Goal: Browse casually: Explore the website without a specific task or goal

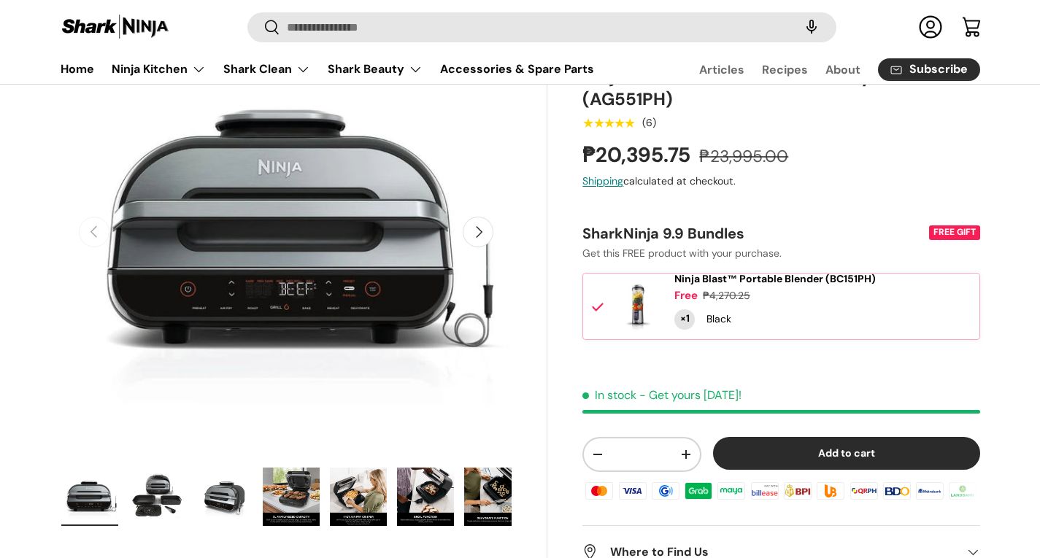
click at [482, 237] on button "Next" at bounding box center [478, 232] width 31 height 31
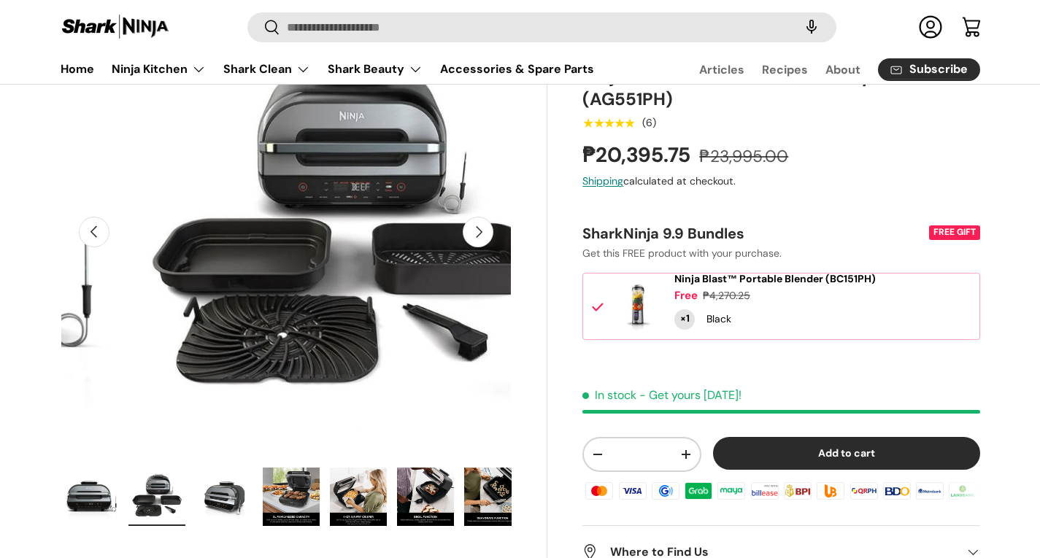
scroll to position [0, 459]
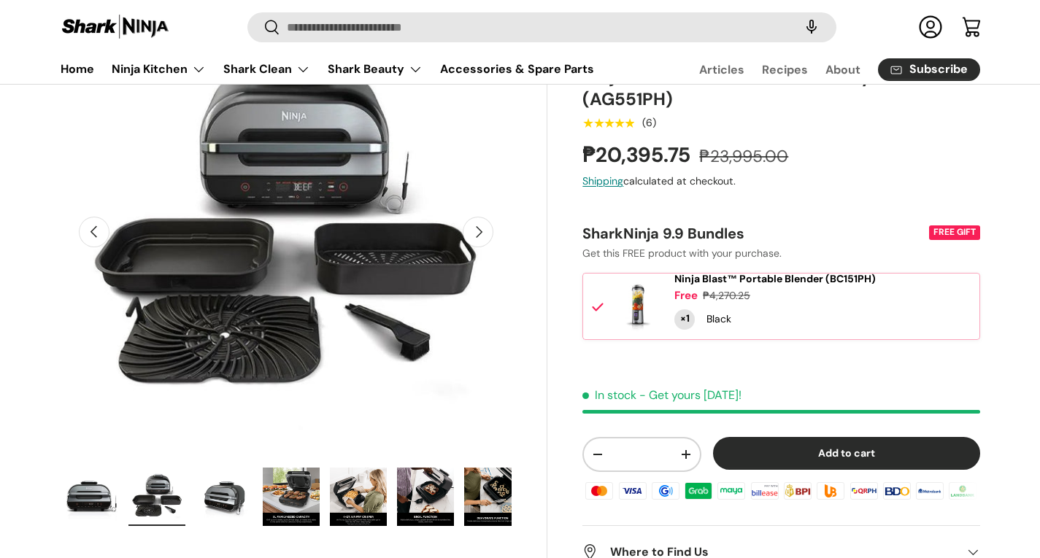
click at [482, 237] on button "Next" at bounding box center [478, 232] width 31 height 31
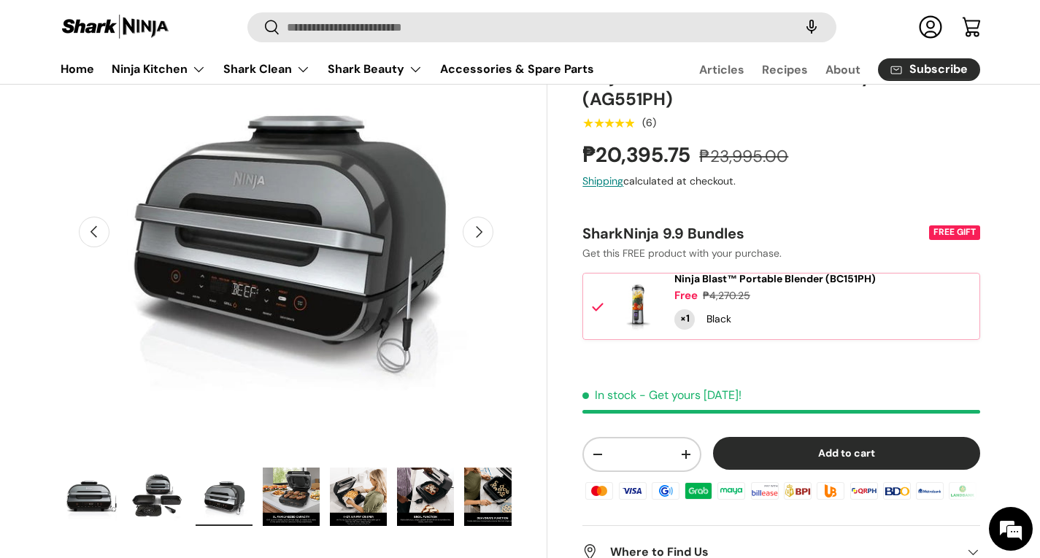
click at [482, 237] on button "Next" at bounding box center [478, 232] width 31 height 31
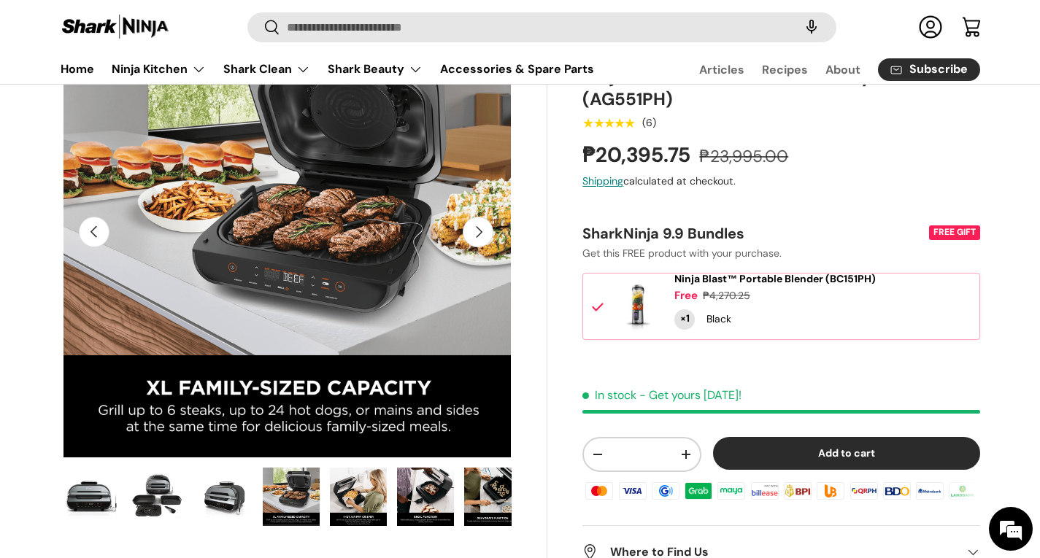
scroll to position [0, 1376]
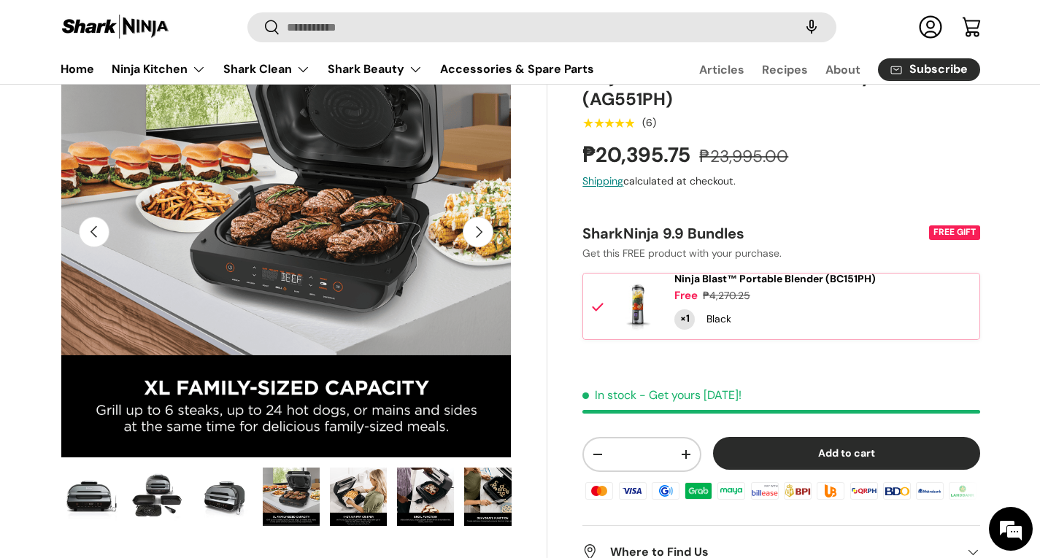
click at [482, 237] on button "Next" at bounding box center [478, 232] width 31 height 31
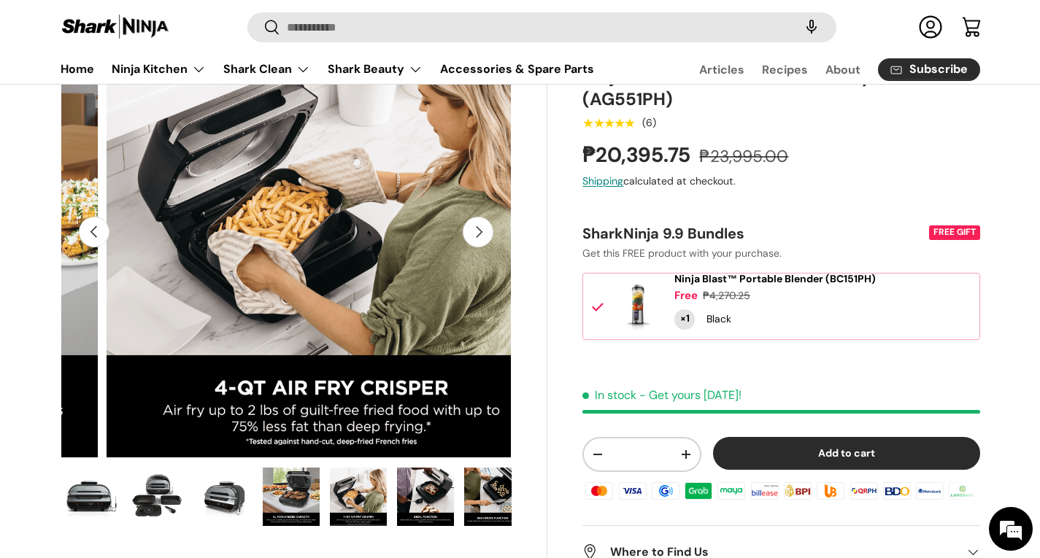
scroll to position [0, 1835]
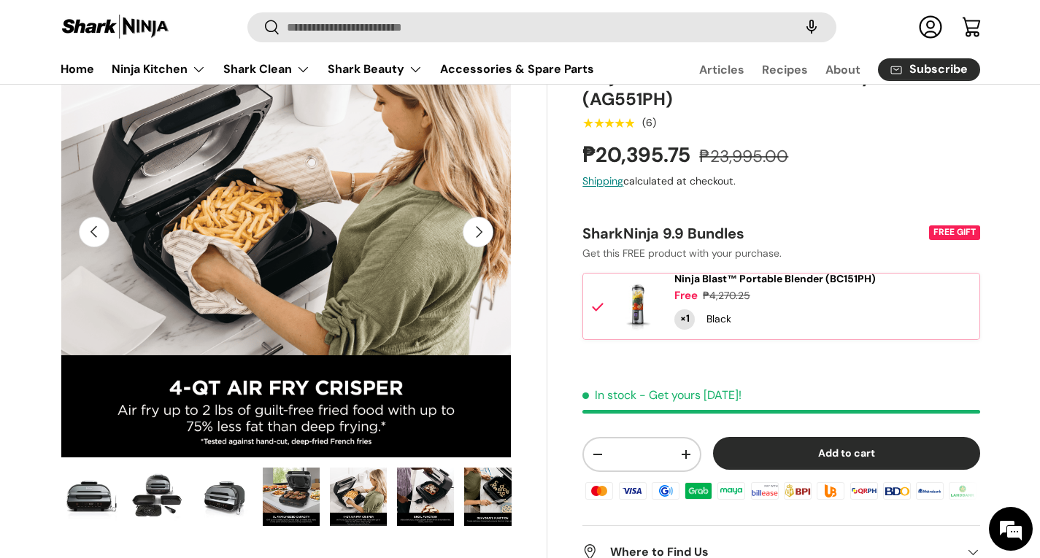
click at [482, 237] on button "Next" at bounding box center [478, 232] width 31 height 31
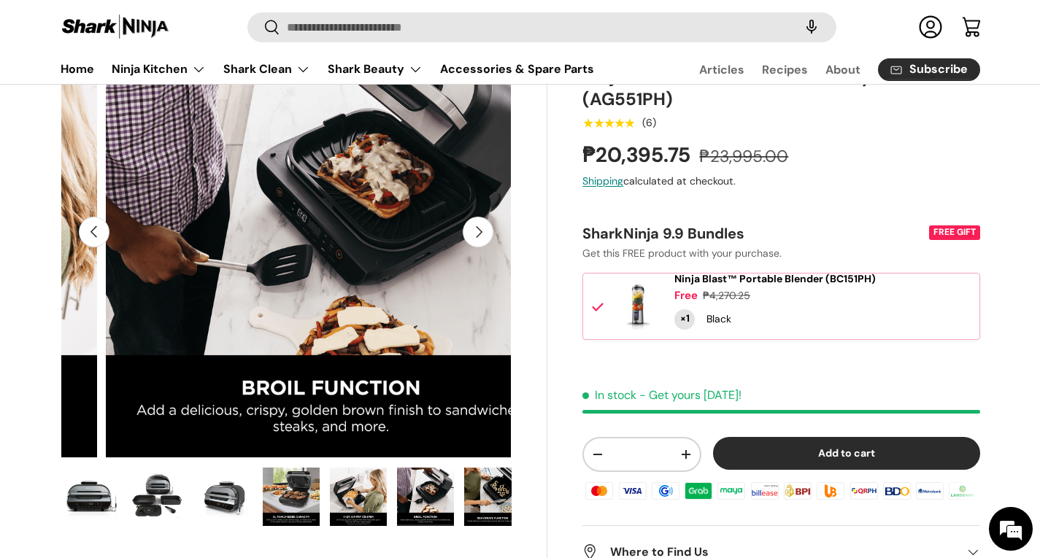
scroll to position [0, 2294]
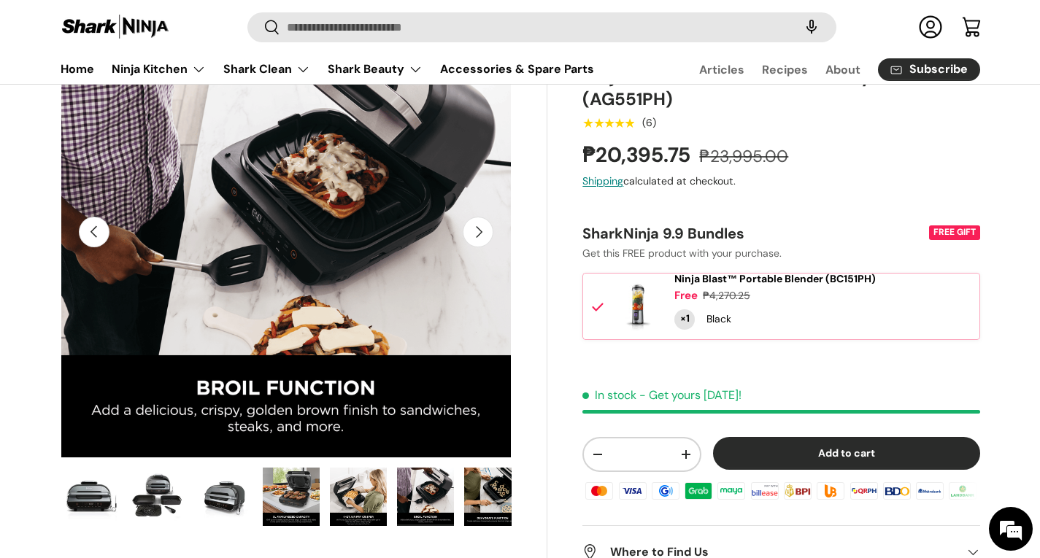
click at [482, 237] on button "Next" at bounding box center [478, 232] width 31 height 31
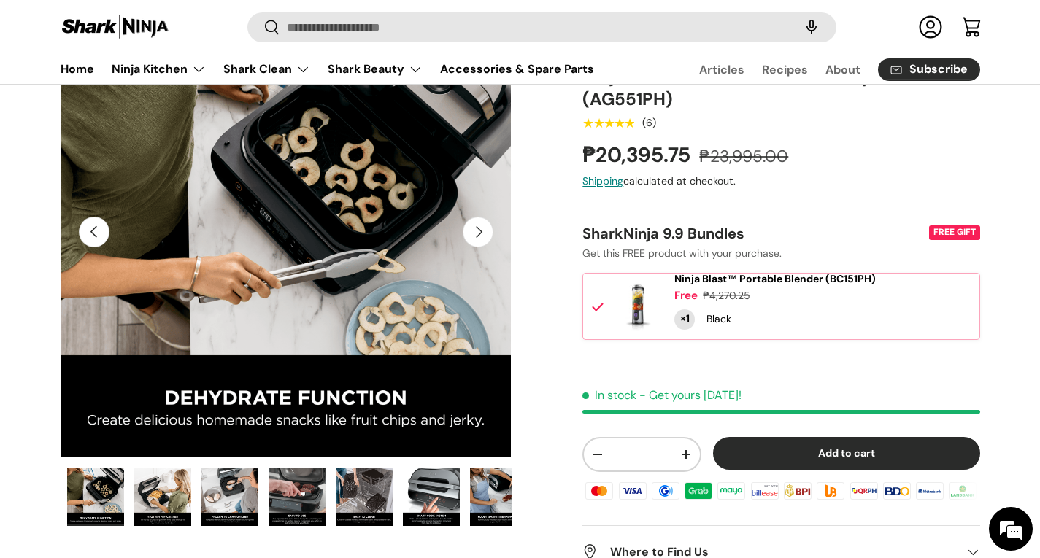
scroll to position [0, 403]
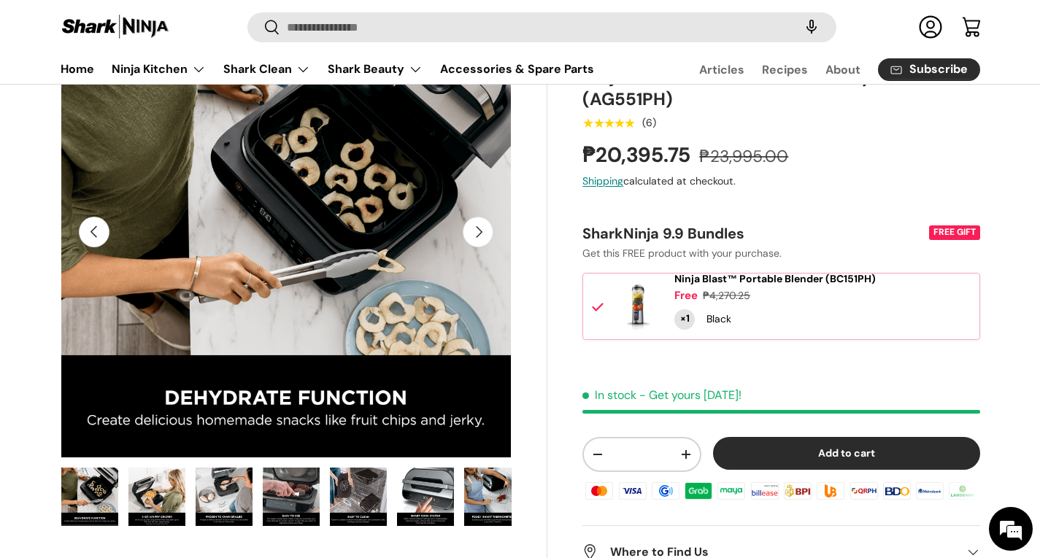
click at [482, 237] on button "Next" at bounding box center [478, 232] width 31 height 31
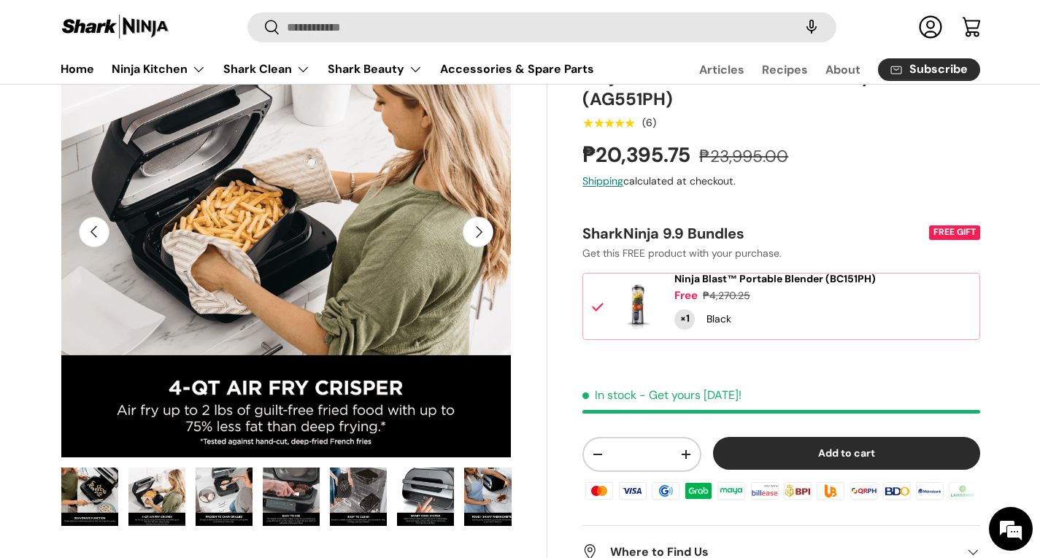
click at [482, 237] on button "Next" at bounding box center [478, 232] width 31 height 31
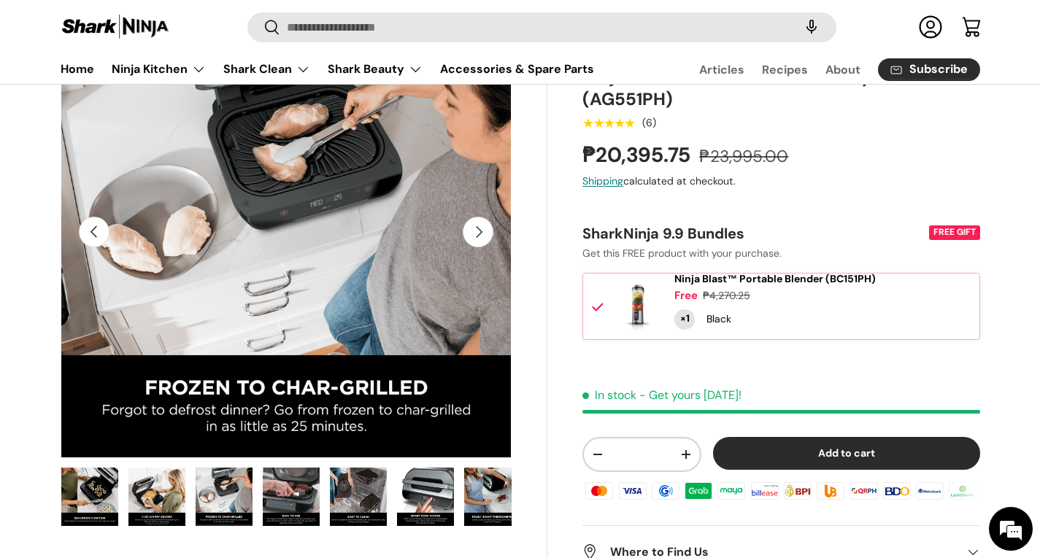
click at [482, 237] on button "Next" at bounding box center [478, 232] width 31 height 31
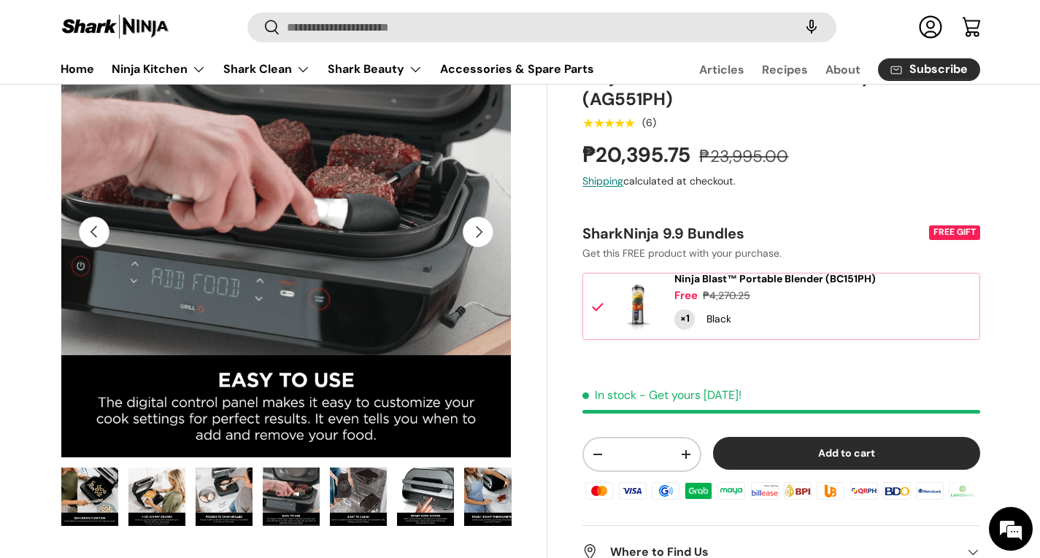
click at [482, 237] on button "Next" at bounding box center [478, 232] width 31 height 31
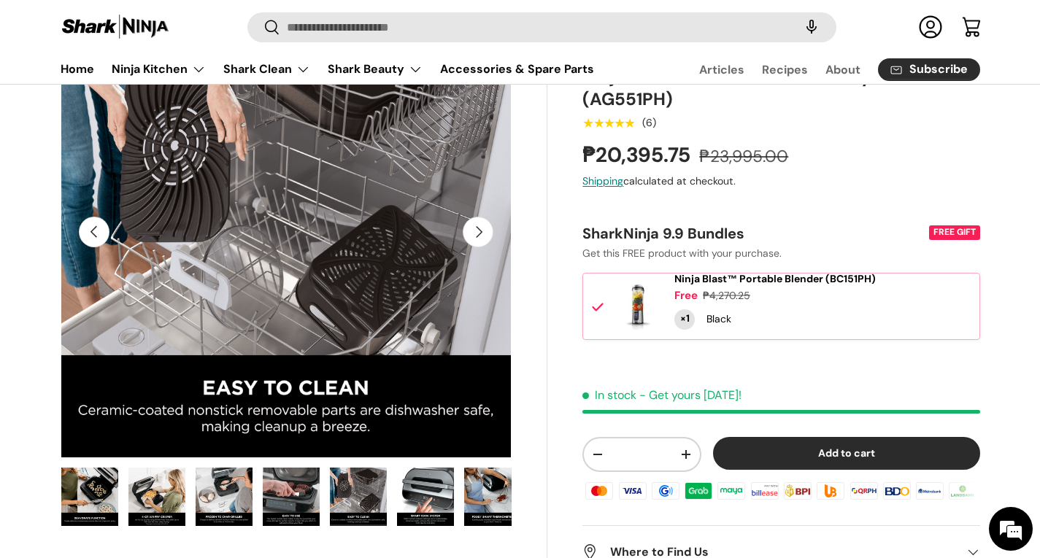
click at [482, 237] on button "Next" at bounding box center [478, 232] width 31 height 31
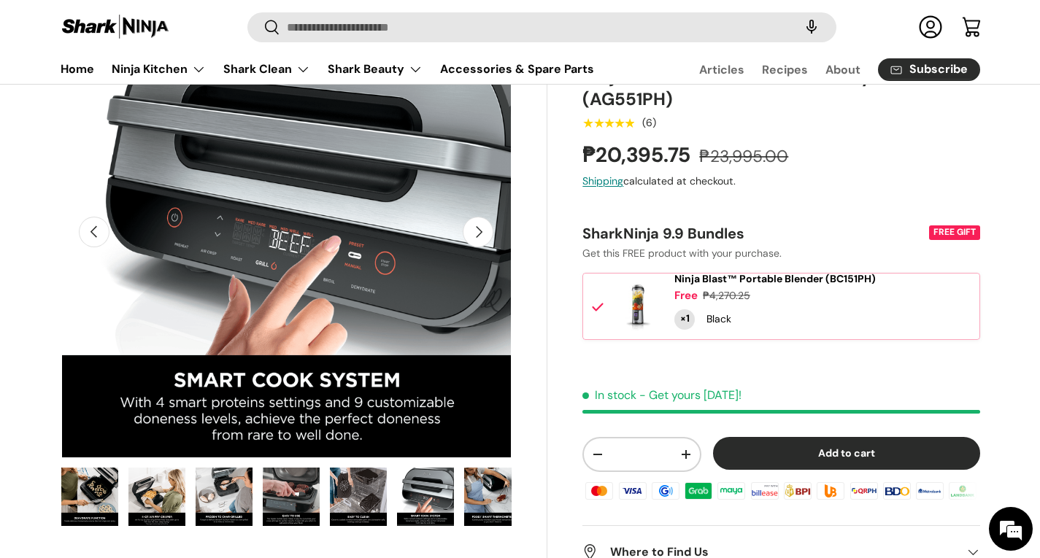
scroll to position [0, 5047]
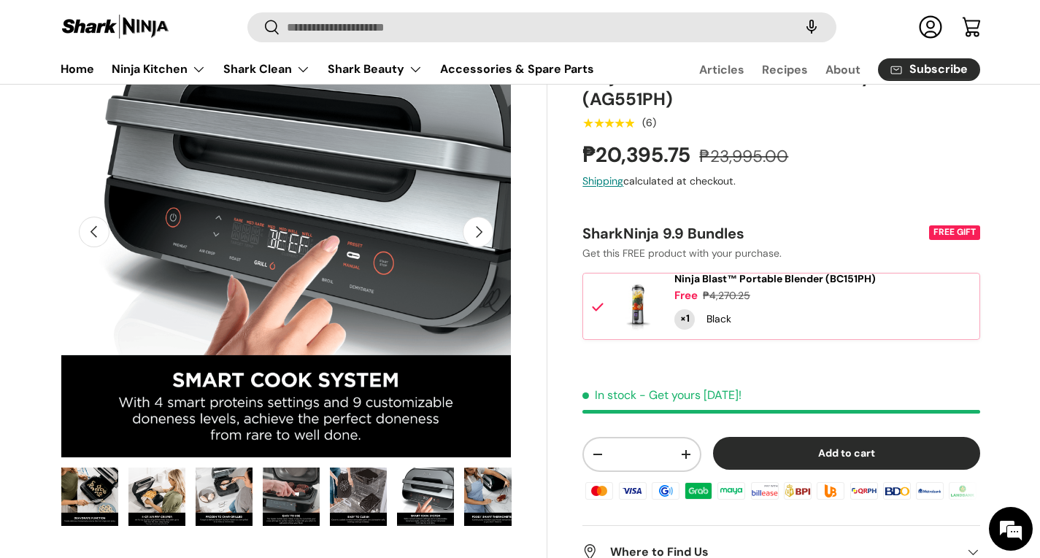
click at [482, 237] on button "Next" at bounding box center [478, 232] width 31 height 31
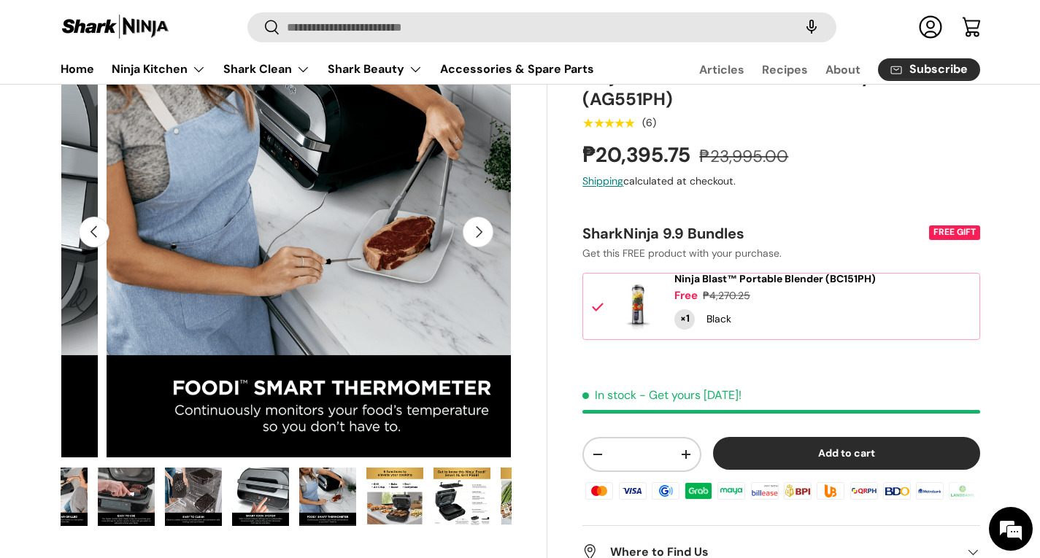
scroll to position [0, 681]
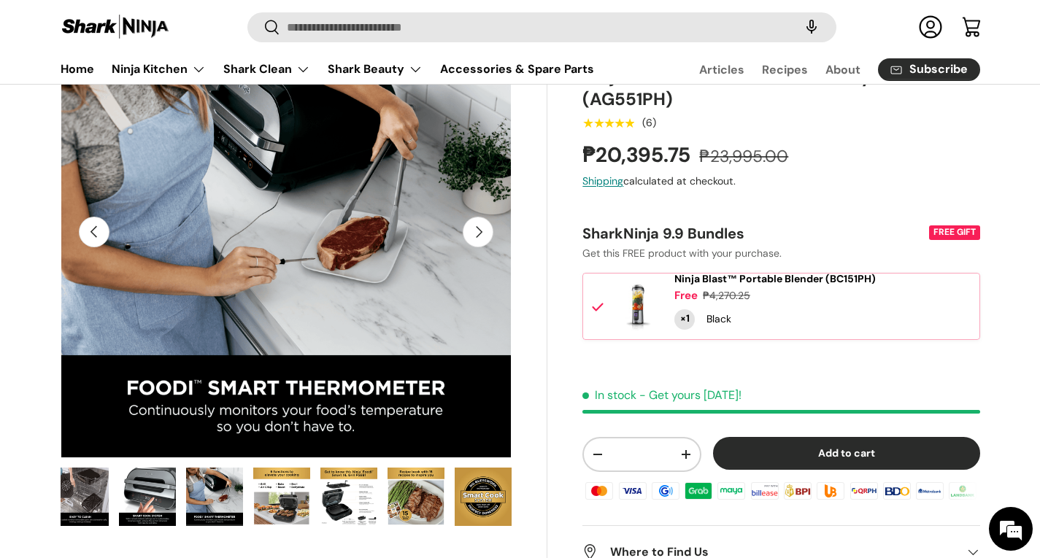
click at [482, 237] on button "Next" at bounding box center [478, 232] width 31 height 31
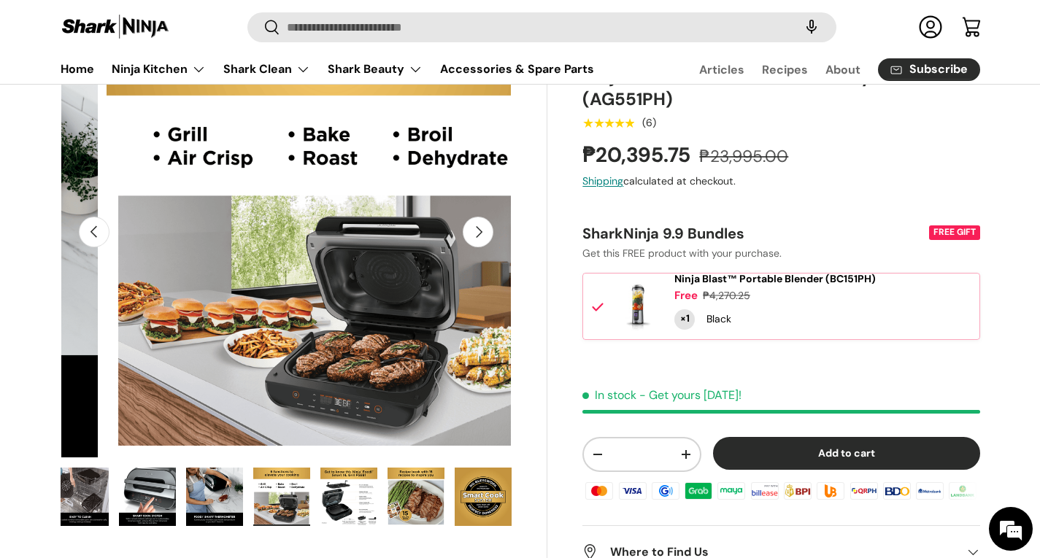
scroll to position [0, 5964]
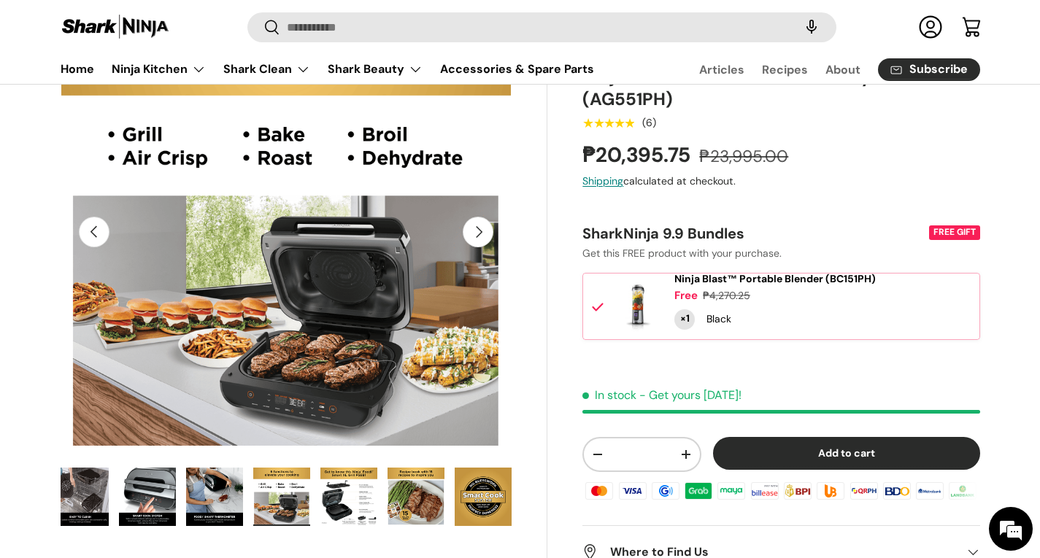
click at [482, 237] on button "Next" at bounding box center [478, 232] width 31 height 31
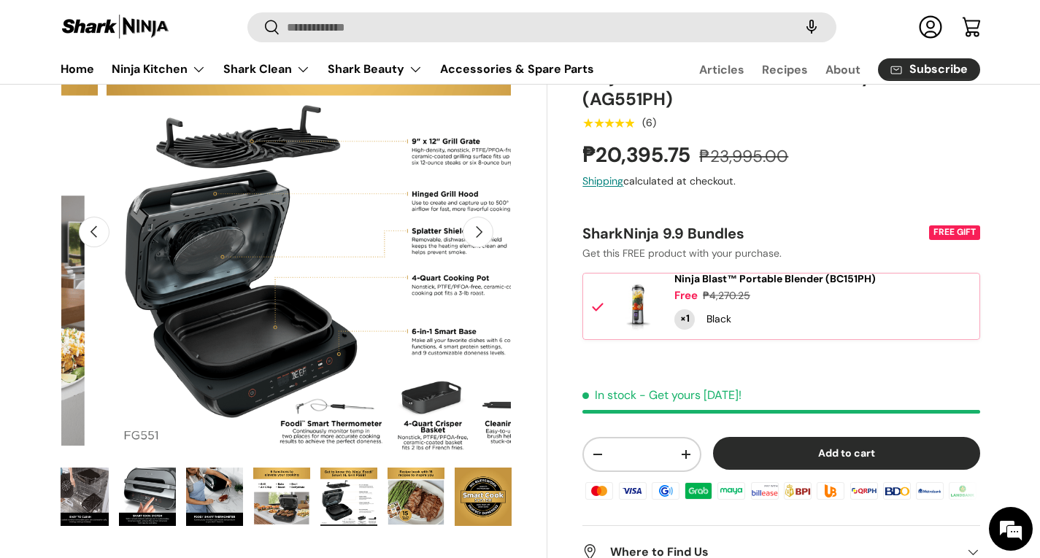
scroll to position [0, 6423]
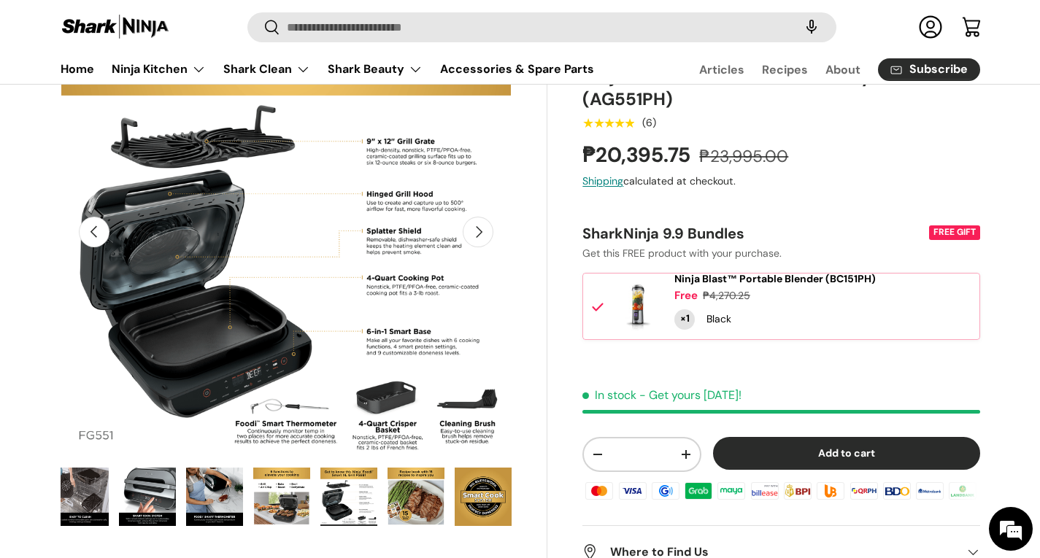
click at [482, 237] on button "Next" at bounding box center [478, 232] width 31 height 31
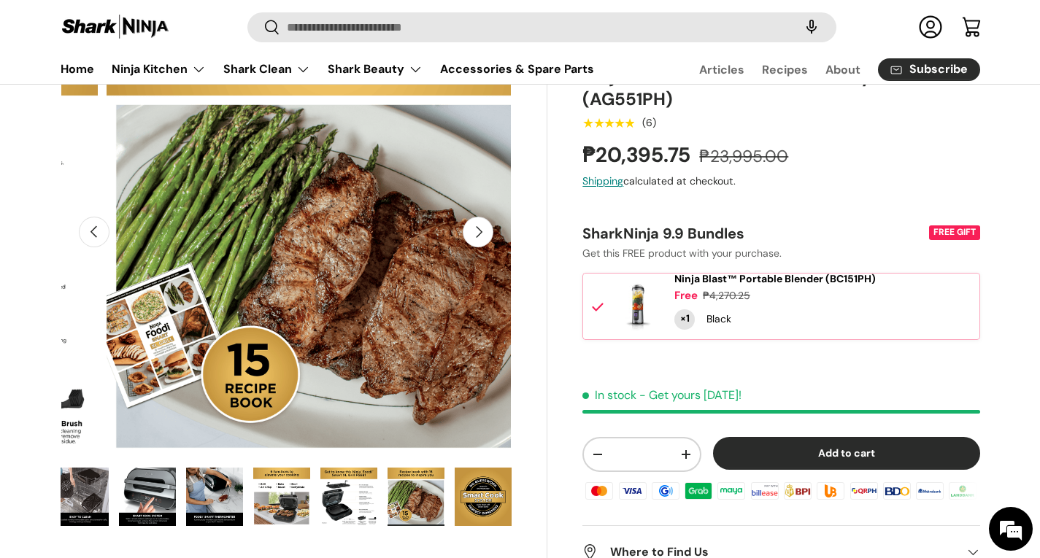
scroll to position [0, 6881]
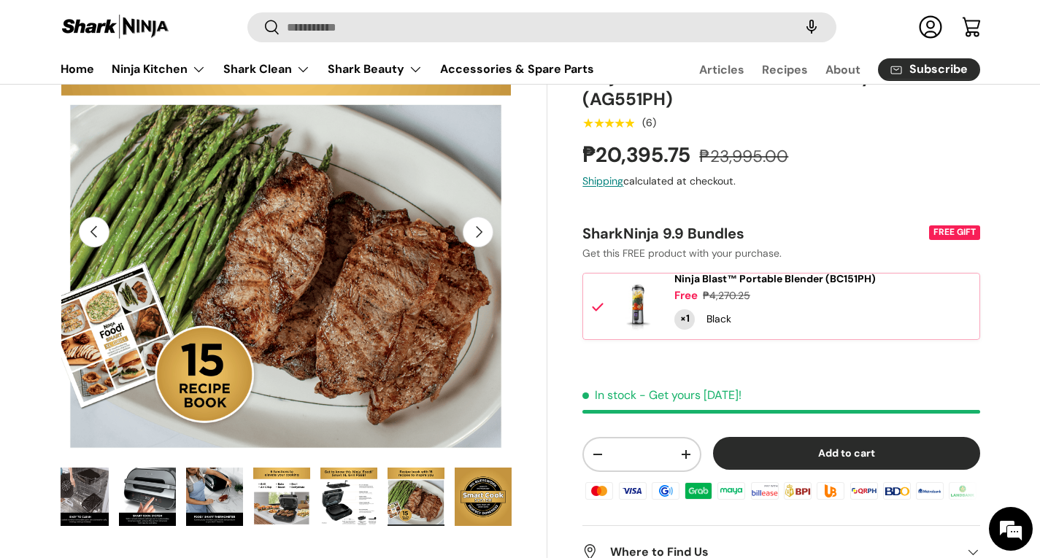
click at [482, 237] on button "Next" at bounding box center [478, 232] width 31 height 31
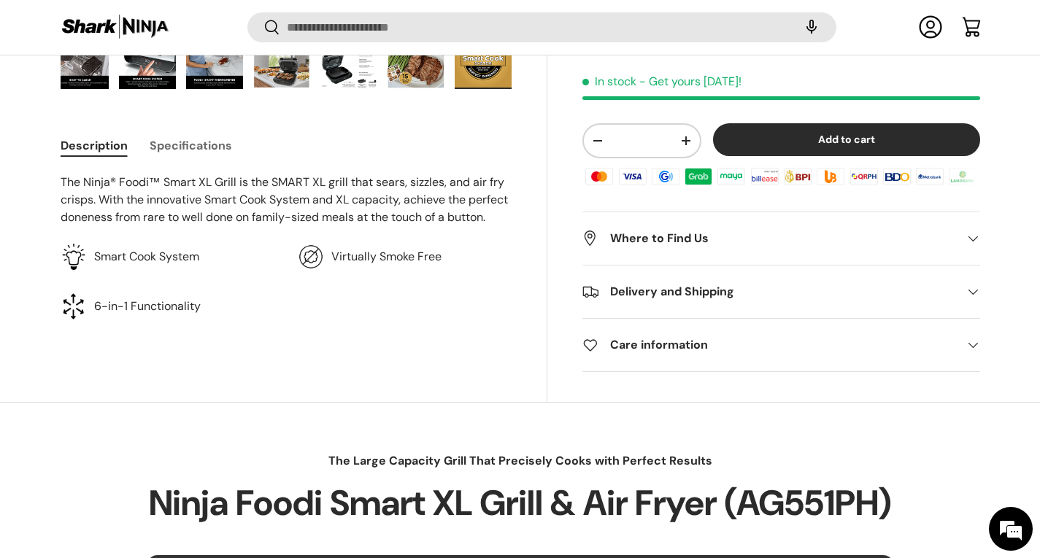
scroll to position [581, 0]
